Goal: Transaction & Acquisition: Purchase product/service

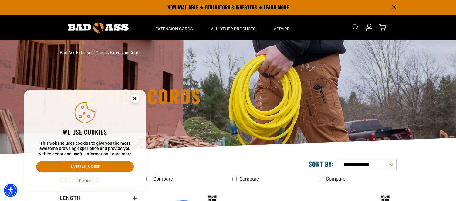
click at [135, 96] on circle "Close this option" at bounding box center [134, 98] width 9 height 9
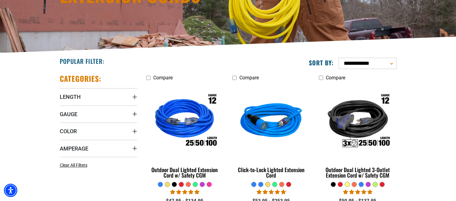
scroll to position [121, 0]
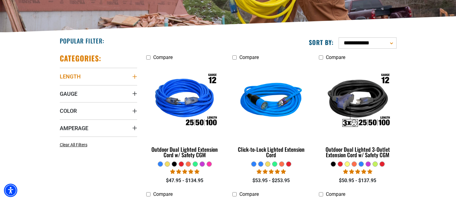
click at [135, 76] on icon "Length" at bounding box center [134, 76] width 5 height 5
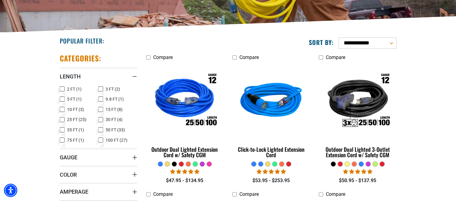
click at [101, 120] on icon at bounding box center [100, 120] width 5 height 8
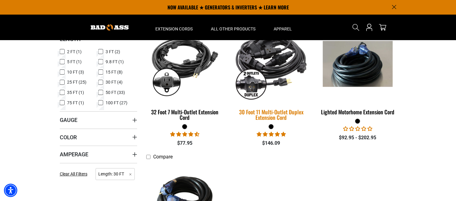
scroll to position [152, 0]
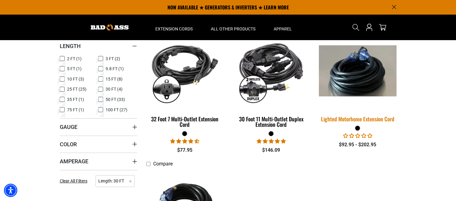
click at [367, 120] on div "Lighted Motorhome Extension Cord" at bounding box center [357, 118] width 77 height 5
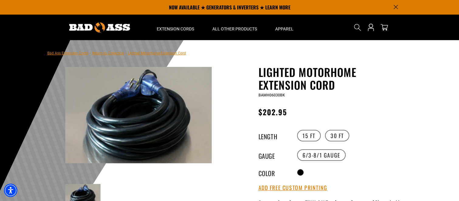
click at [173, 109] on img at bounding box center [138, 115] width 146 height 96
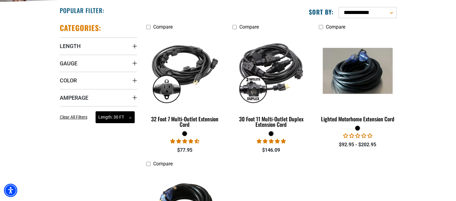
click at [131, 118] on span "Length: 30 FT Remove filter" at bounding box center [115, 117] width 39 height 12
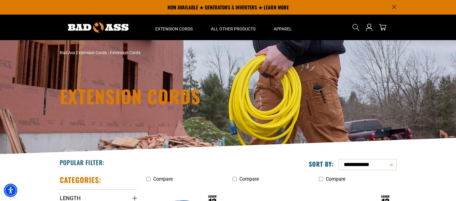
scroll to position [152, 0]
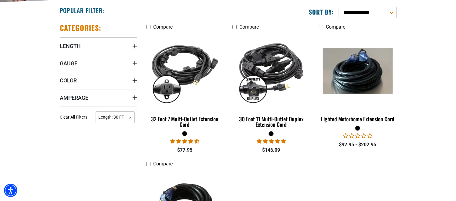
scroll to position [121, 0]
